Goal: Information Seeking & Learning: Check status

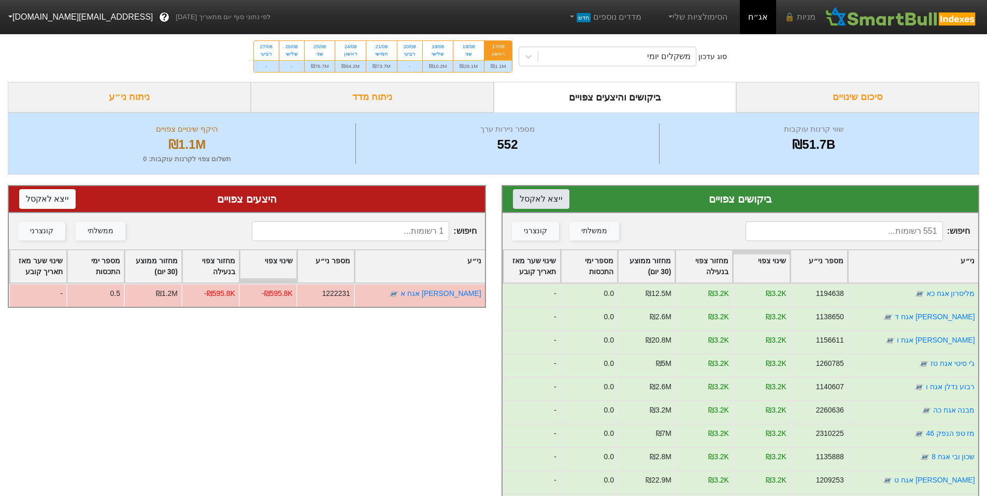
click at [533, 201] on button "ייצא ל אקסל" at bounding box center [541, 199] width 56 height 20
drag, startPoint x: 832, startPoint y: 130, endPoint x: 795, endPoint y: 131, distance: 36.3
click at [795, 131] on div "שווי קרנות עוקבות" at bounding box center [814, 129] width 304 height 12
click at [790, 131] on div "שווי קרנות עוקבות" at bounding box center [814, 129] width 304 height 12
click at [845, 97] on div "סיכום שינויים" at bounding box center [857, 97] width 243 height 31
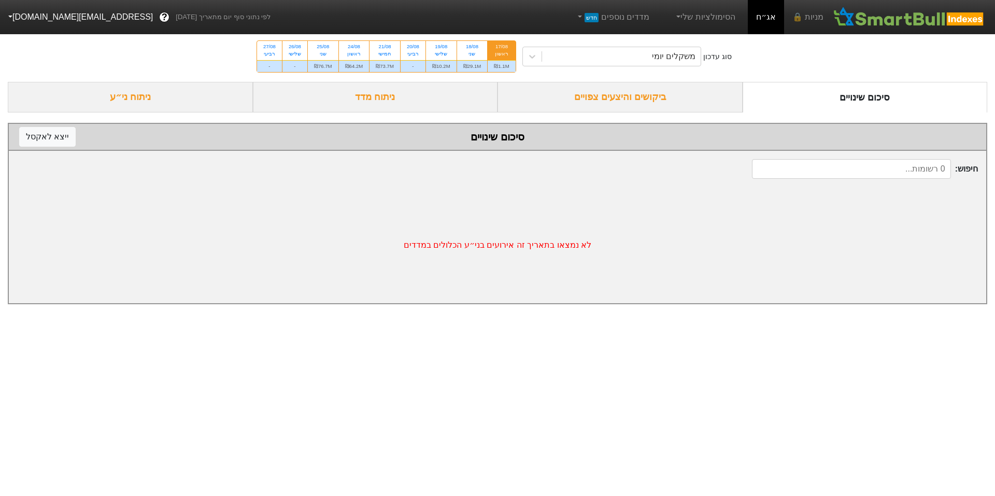
click at [632, 89] on div "ביקושים והיצעים צפויים" at bounding box center [619, 97] width 245 height 31
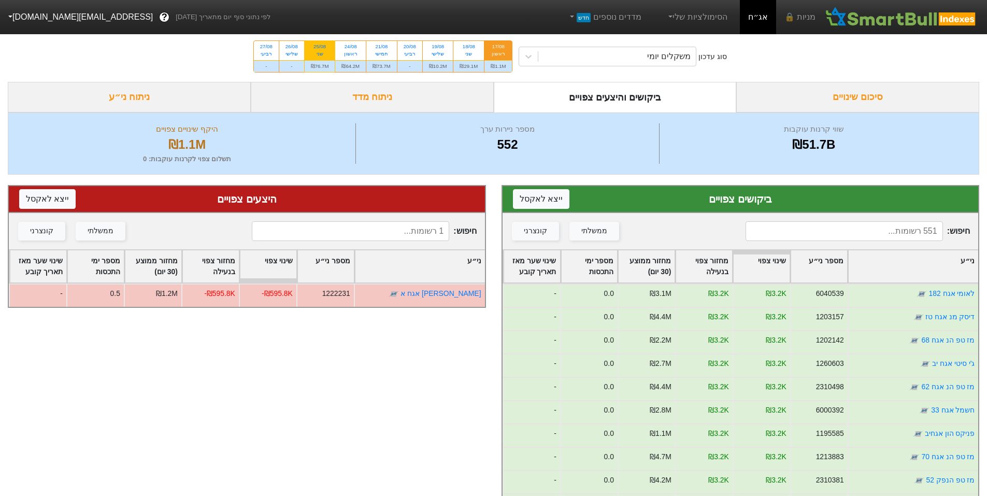
click at [319, 53] on div "שני" at bounding box center [320, 53] width 18 height 7
click at [319, 48] on input "25/08 שני ₪76.7M" at bounding box center [316, 44] width 7 height 7
radio input "true"
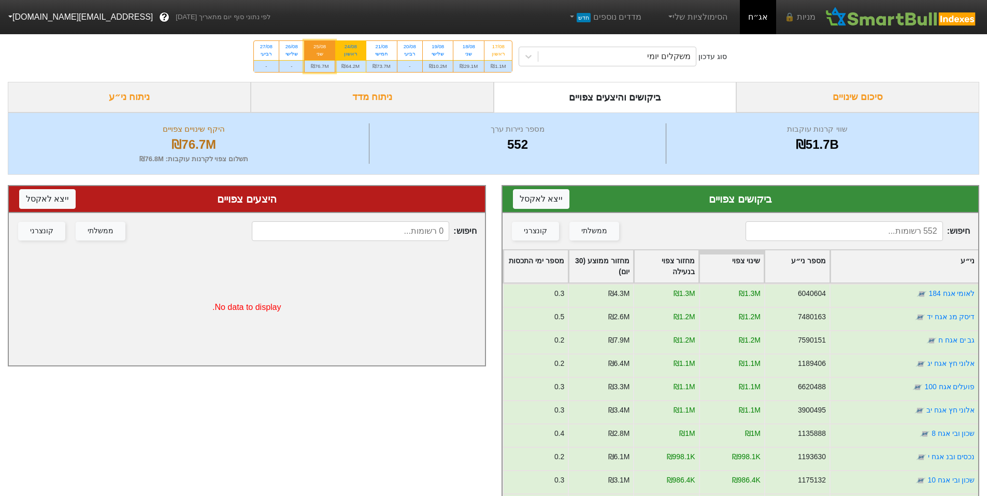
click at [346, 50] on div "24/08" at bounding box center [350, 46] width 18 height 7
click at [346, 48] on input "24/08 ראשון ₪64.2M" at bounding box center [347, 44] width 7 height 7
radio input "true"
click at [192, 61] on div "סוג עדכון משקלים יומי 17/08 ראשון ₪1.1M 18/08 שני ₪29.1M 19/08 שלישי ₪10.2M 20/…" at bounding box center [493, 56] width 987 height 51
click at [528, 56] on icon at bounding box center [529, 57] width 6 height 4
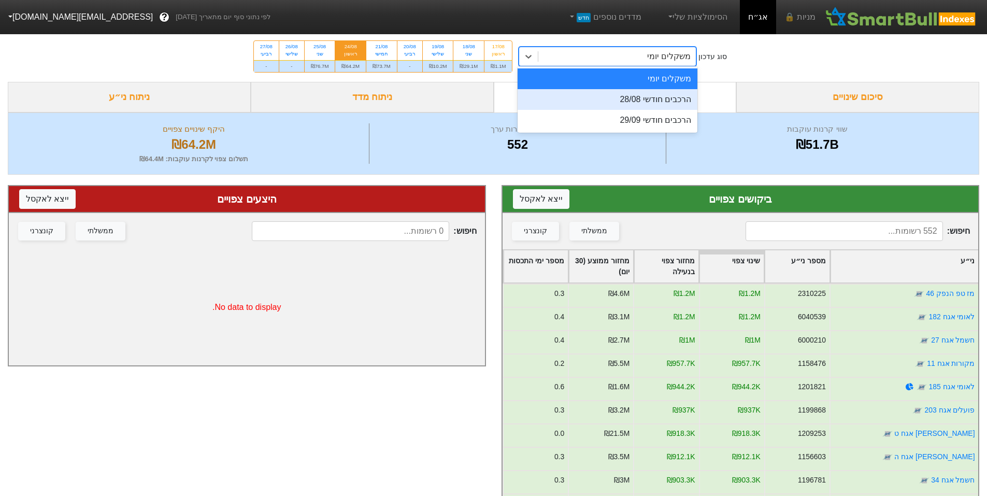
click at [569, 98] on div "הרכבים חודשי 28/08" at bounding box center [608, 99] width 180 height 21
